Goal: Navigation & Orientation: Find specific page/section

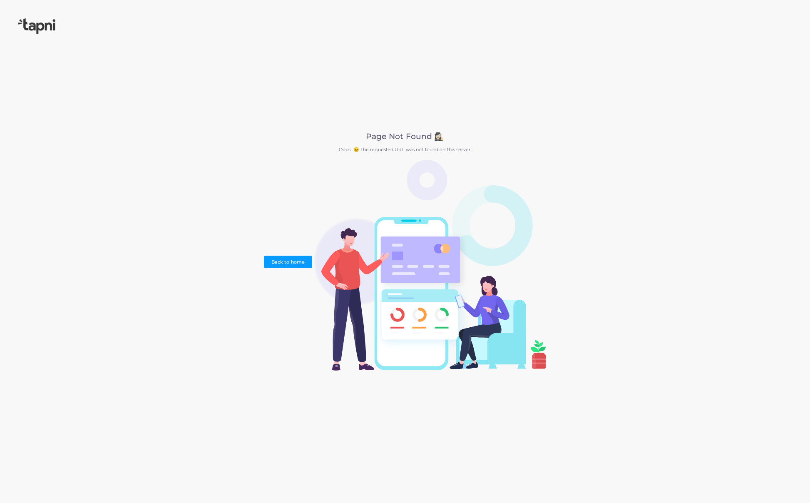
click at [36, 29] on img at bounding box center [36, 25] width 37 height 15
click at [40, 24] on img at bounding box center [36, 25] width 37 height 15
click at [286, 261] on link "Back to home" at bounding box center [288, 261] width 48 height 12
click at [285, 260] on link "Back to home" at bounding box center [288, 261] width 48 height 12
click at [283, 260] on link "Back to home" at bounding box center [288, 261] width 48 height 12
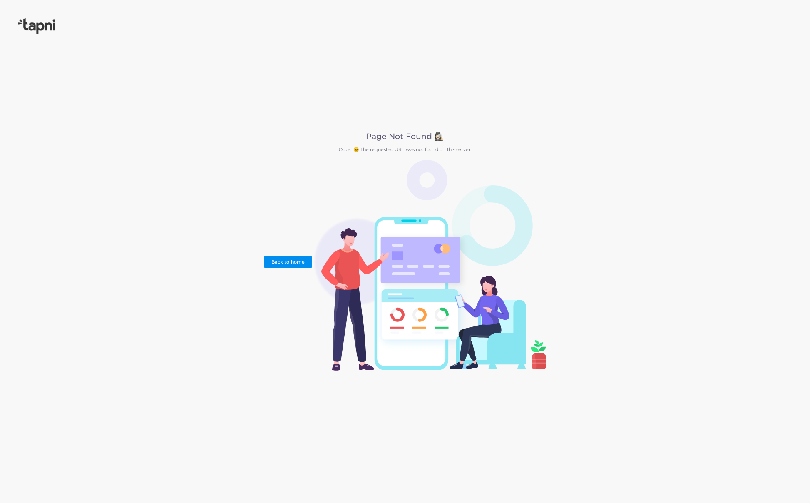
click at [283, 260] on link "Back to home" at bounding box center [288, 261] width 48 height 12
click at [39, 24] on img at bounding box center [36, 25] width 37 height 15
